Goal: Find specific page/section: Find specific page/section

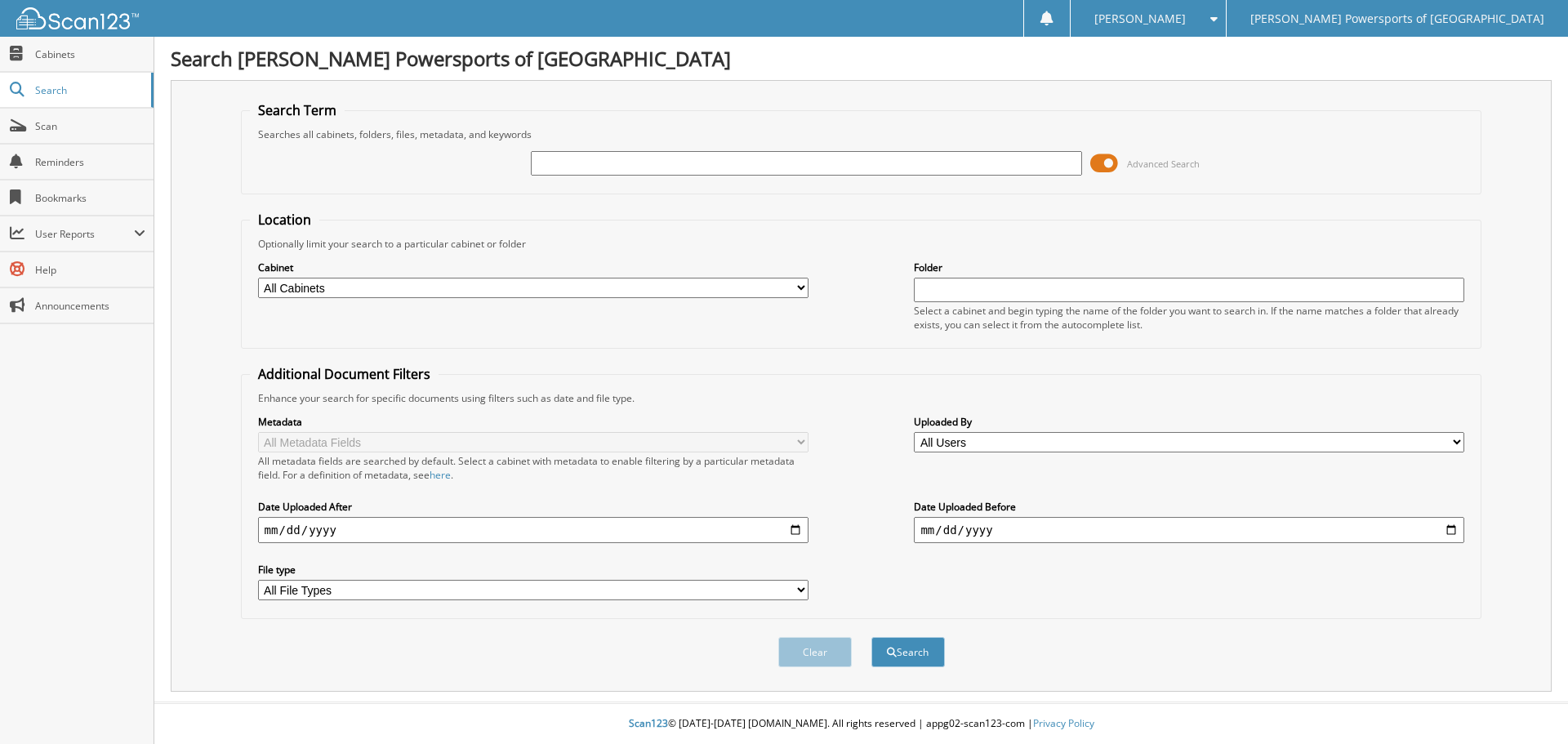
paste input "POR-25911"
type input "POR-25911"
click at [918, 654] on button "Search" at bounding box center [908, 652] width 73 height 31
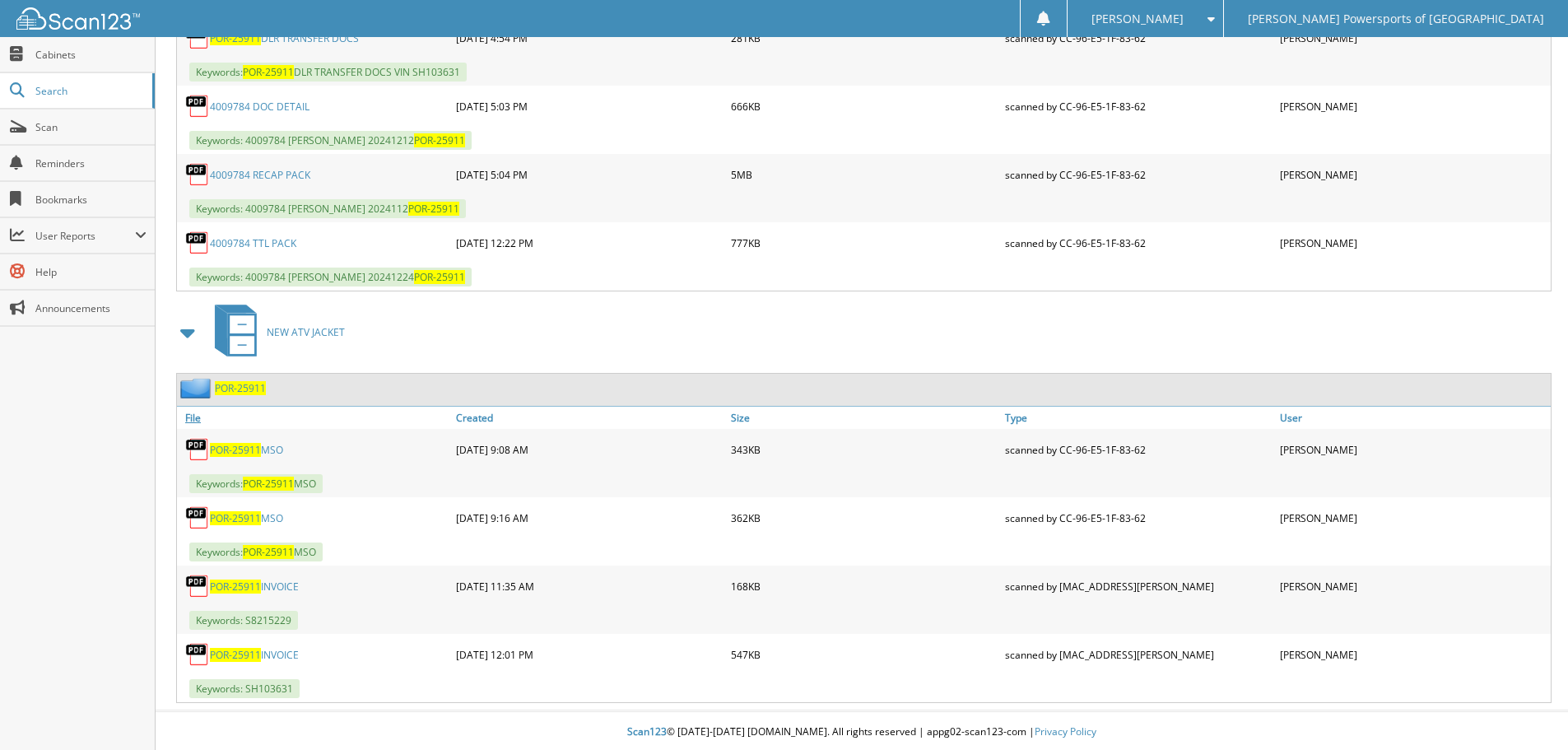
scroll to position [879, 0]
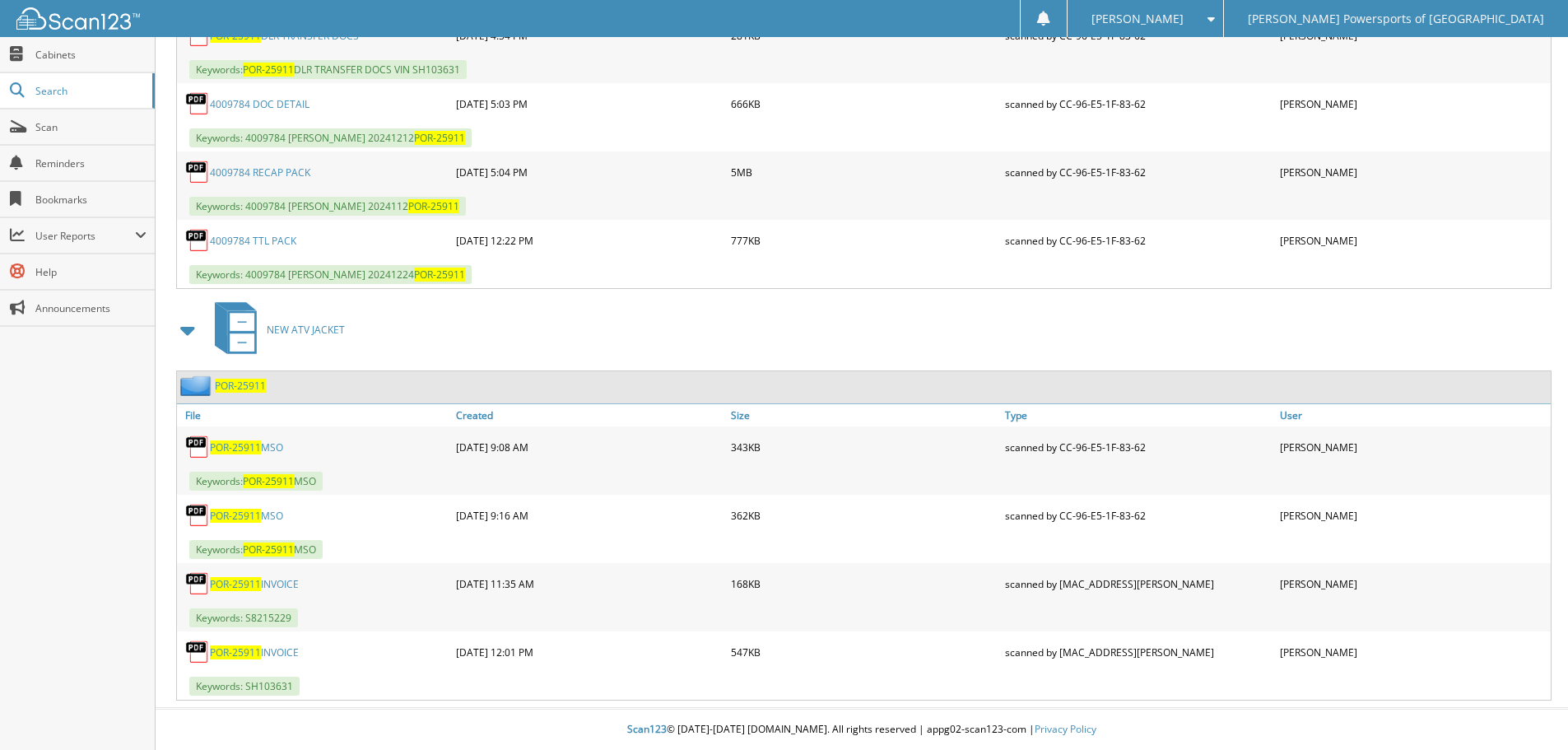
click at [283, 452] on link "POR-25911 MSO" at bounding box center [246, 448] width 73 height 14
